Goal: Task Accomplishment & Management: Complete application form

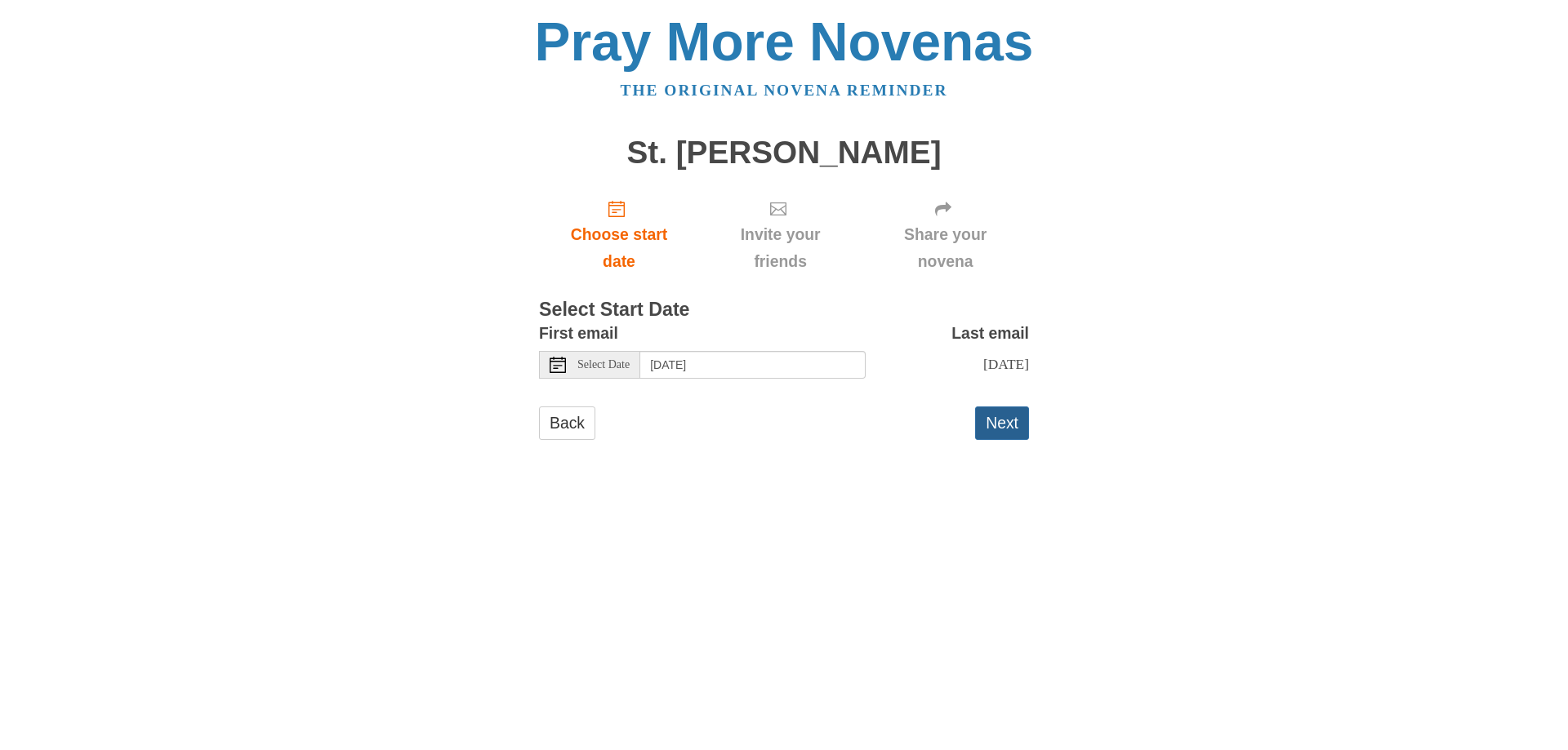
click at [1000, 426] on button "Next" at bounding box center [1001, 423] width 54 height 33
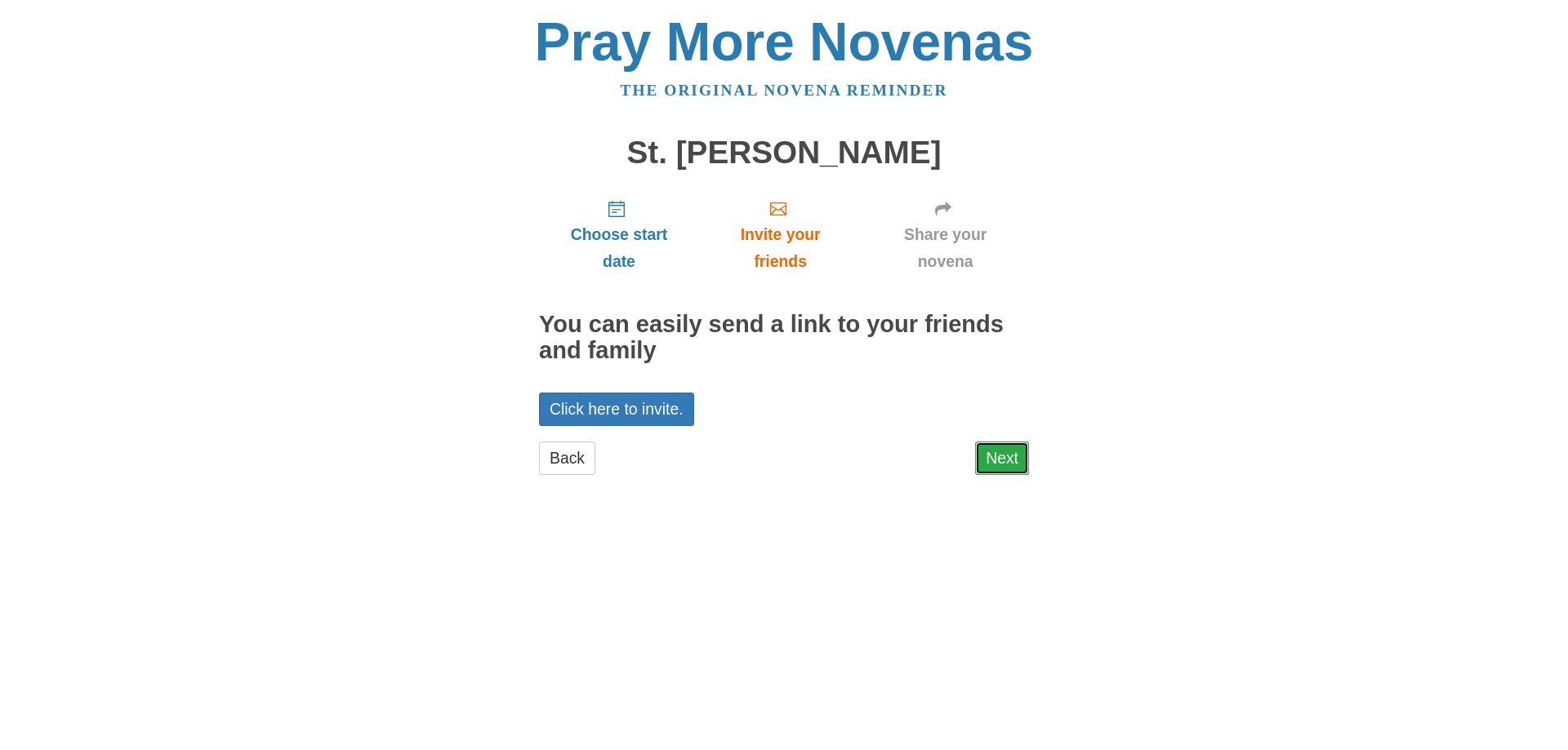
click at [1001, 457] on link "Next" at bounding box center [1001, 458] width 54 height 33
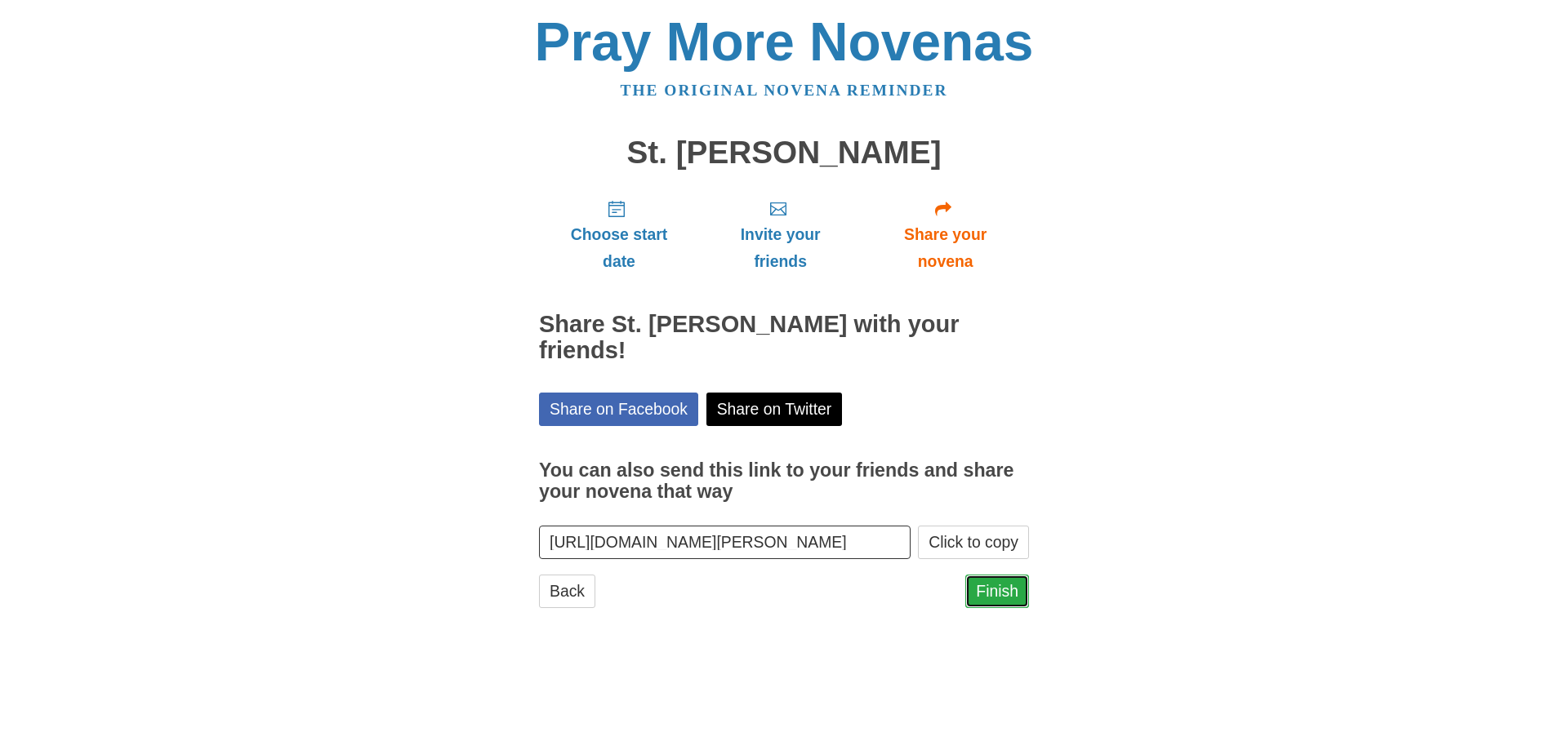
click at [999, 586] on link "Finish" at bounding box center [997, 591] width 64 height 33
